Goal: Find specific page/section: Find specific page/section

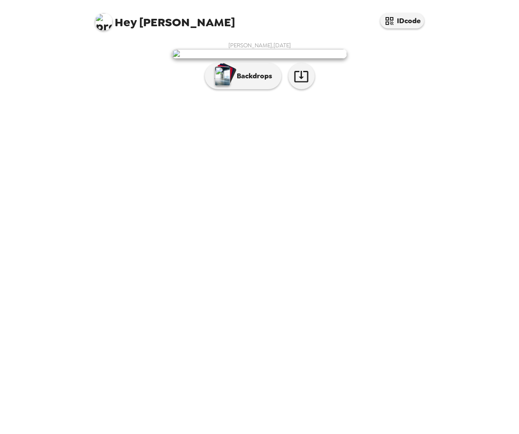
click at [296, 59] on img at bounding box center [259, 54] width 175 height 10
